Goal: Information Seeking & Learning: Learn about a topic

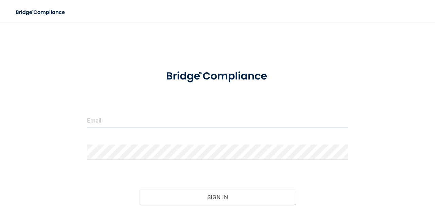
click at [116, 113] on input "email" at bounding box center [217, 120] width 261 height 15
type input "[EMAIL_ADDRESS][DOMAIN_NAME]"
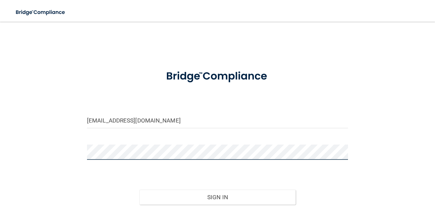
click at [139, 190] on button "Sign In" at bounding box center [217, 197] width 157 height 15
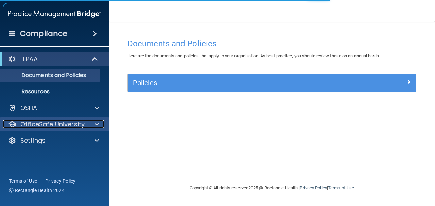
click at [61, 123] on p "OfficeSafe University" at bounding box center [52, 124] width 64 height 8
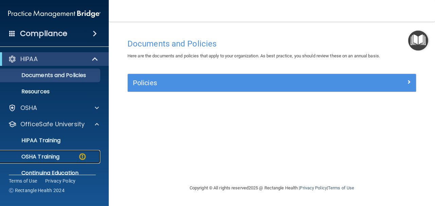
click at [55, 158] on p "OSHA Training" at bounding box center [31, 157] width 55 height 7
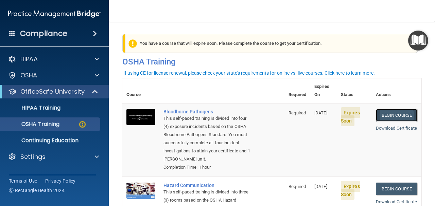
click at [389, 109] on link "Begin Course" at bounding box center [396, 115] width 41 height 13
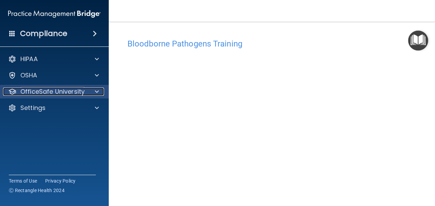
click at [81, 92] on p "OfficeSafe University" at bounding box center [52, 92] width 64 height 8
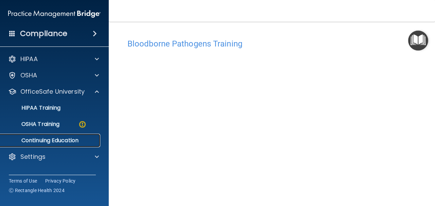
click at [71, 140] on p "Continuing Education" at bounding box center [50, 140] width 93 height 7
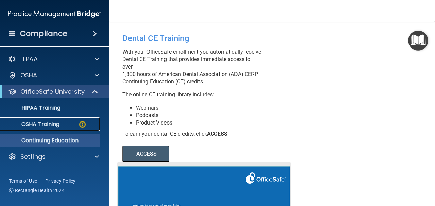
click at [33, 126] on p "OSHA Training" at bounding box center [31, 124] width 55 height 7
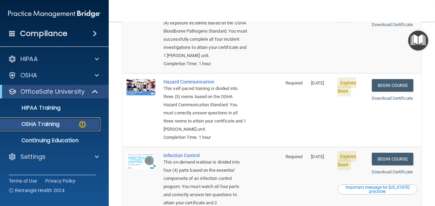
scroll to position [153, 0]
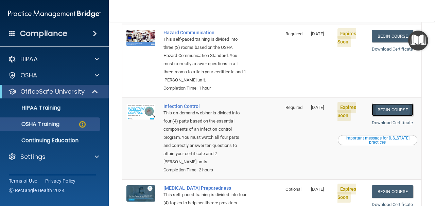
click at [386, 111] on link "Begin Course" at bounding box center [392, 110] width 41 height 13
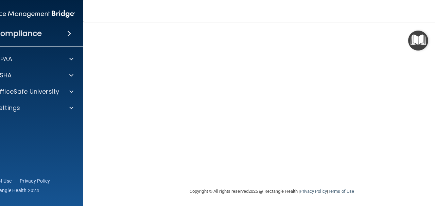
scroll to position [85, 0]
click at [167, 6] on nav "Toggle navigation [PERSON_NAME] [EMAIL_ADDRESS][DOMAIN_NAME] Manage My Enterpri…" at bounding box center [272, 11] width 378 height 22
